Goal: Transaction & Acquisition: Purchase product/service

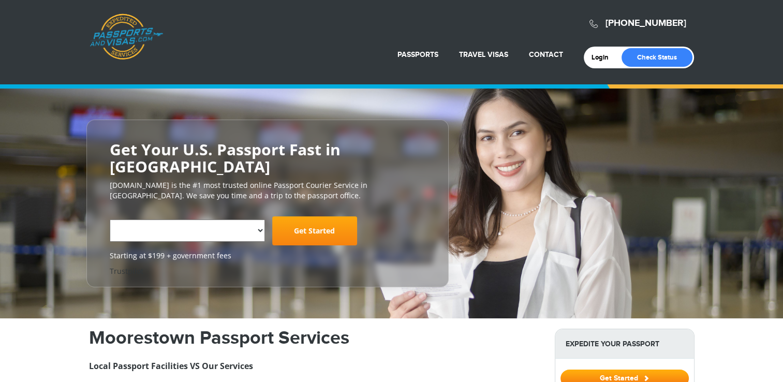
select select "**********"
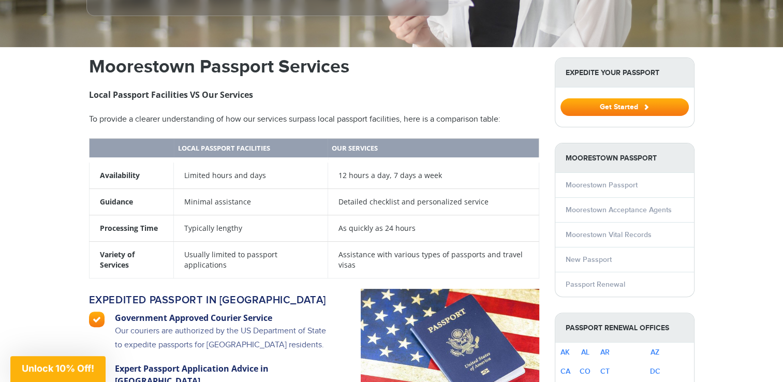
scroll to position [323, 0]
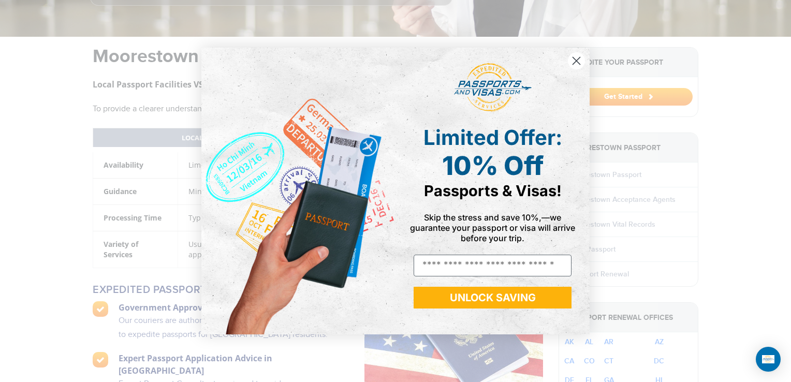
click at [573, 64] on icon "Close dialog" at bounding box center [576, 60] width 7 height 7
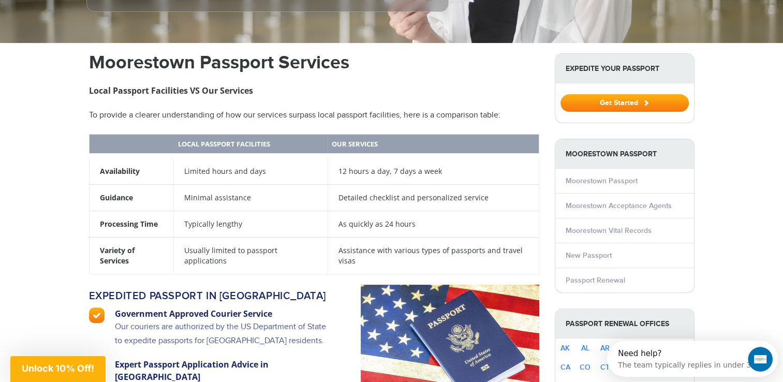
scroll to position [317, 0]
click at [587, 254] on link "New Passport" at bounding box center [589, 255] width 46 height 9
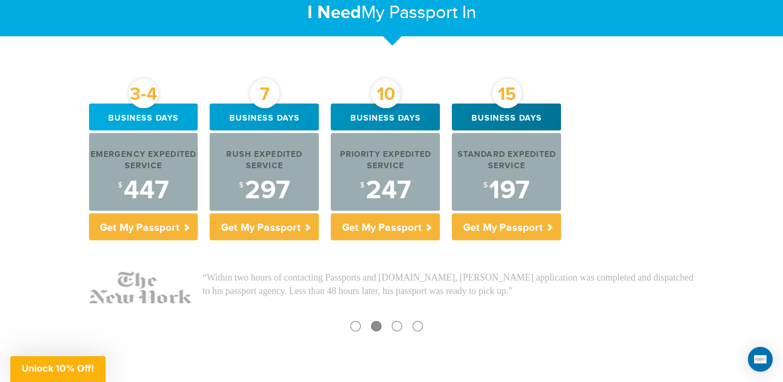
scroll to position [364, 0]
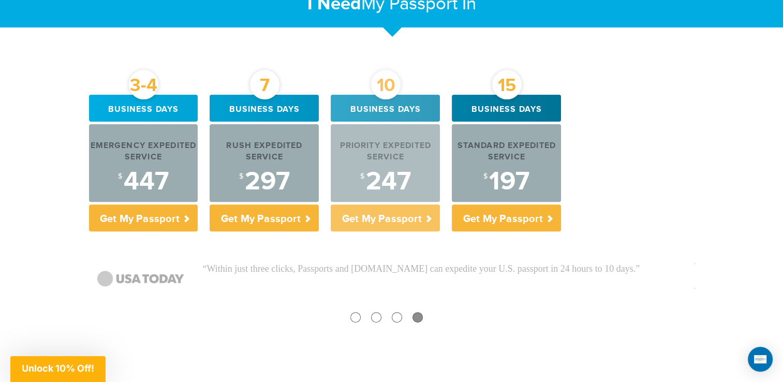
click at [392, 169] on div "$ 247" at bounding box center [385, 182] width 109 height 26
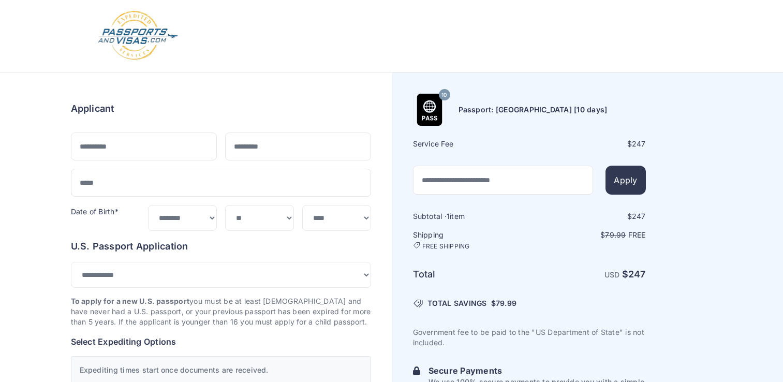
select select "***"
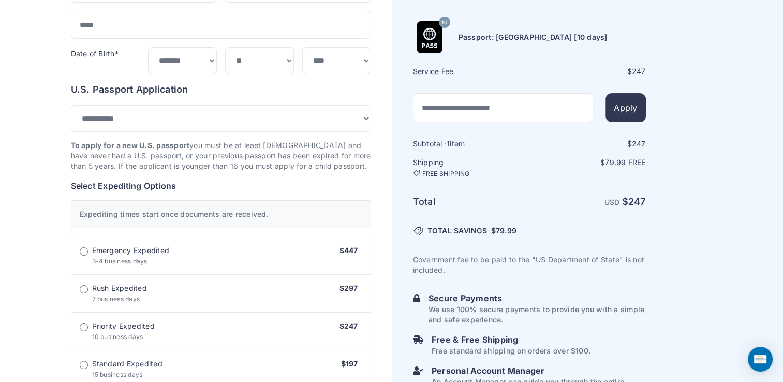
scroll to position [157, 0]
click at [21, 212] on div "Order summary $ 247 10 247 1 $" at bounding box center [196, 374] width 392 height 918
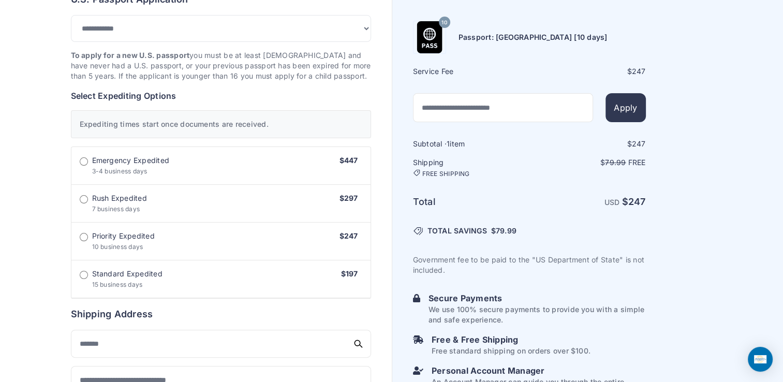
scroll to position [248, 0]
click at [244, 215] on label "Rush Expedited 7 business days $297" at bounding box center [220, 203] width 299 height 38
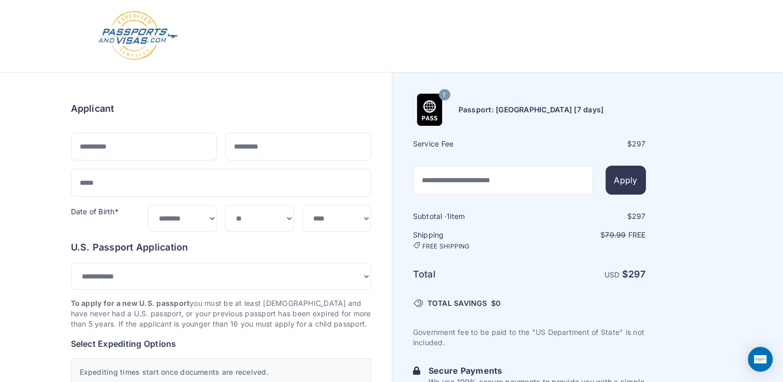
scroll to position [0, 0]
click at [134, 45] on img at bounding box center [138, 35] width 82 height 51
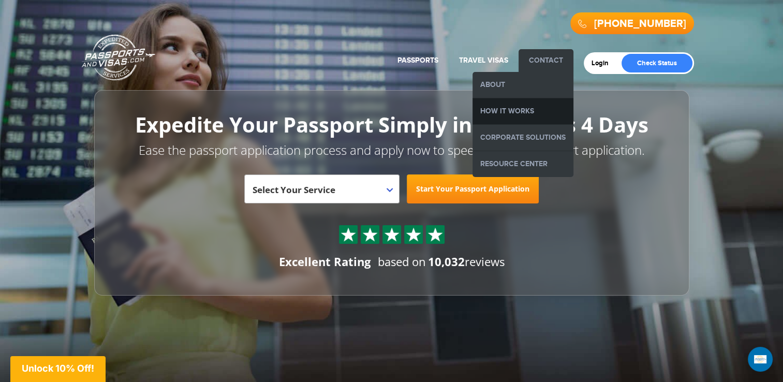
click at [523, 109] on link "How it Works" at bounding box center [522, 111] width 101 height 26
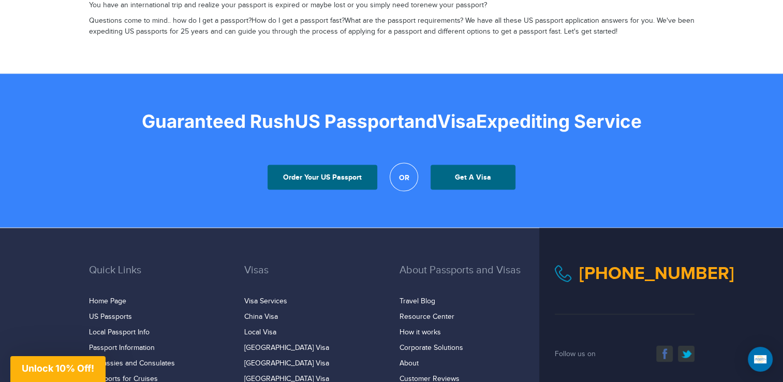
scroll to position [2032, 0]
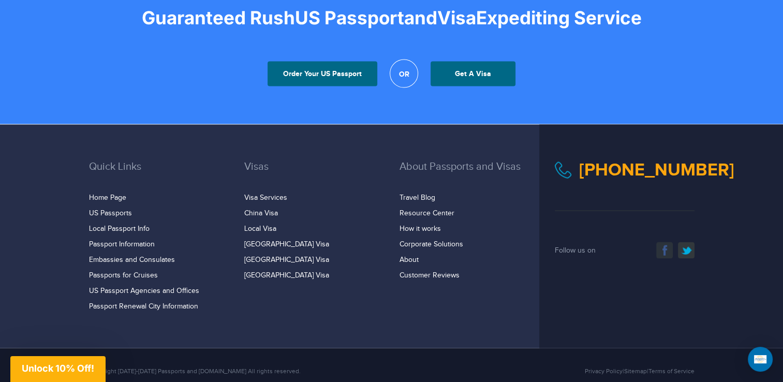
click at [663, 242] on link "facebook" at bounding box center [664, 250] width 17 height 17
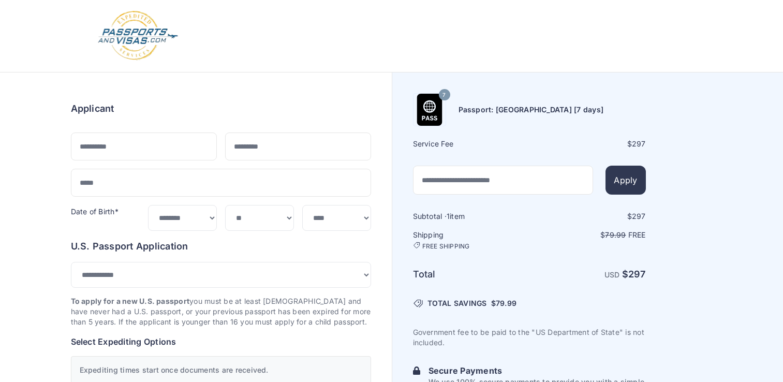
select select "***"
